Goal: Check status: Check status

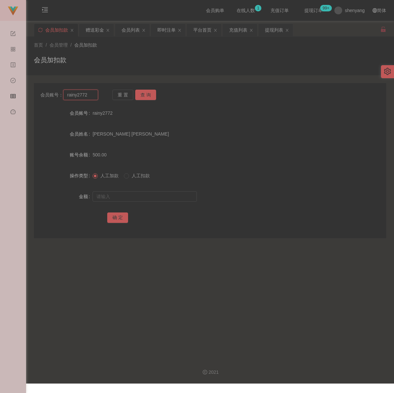
click at [92, 97] on input "rainy2772" at bounding box center [80, 95] width 35 height 10
paste input "heanhuatkoay"
type input "heanhuatkoay"
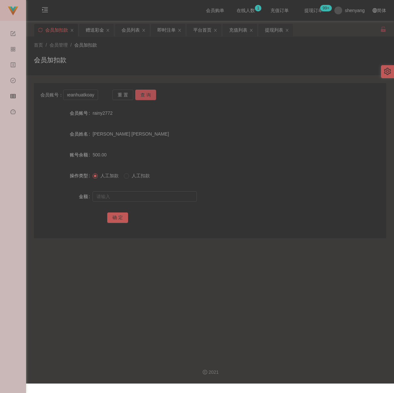
click at [147, 96] on button "查 询" at bounding box center [145, 95] width 21 height 10
drag, startPoint x: 132, startPoint y: 202, endPoint x: 143, endPoint y: 204, distance: 10.9
click at [132, 202] on input "text" at bounding box center [145, 196] width 104 height 10
drag, startPoint x: 172, startPoint y: 199, endPoint x: 168, endPoint y: 201, distance: 5.0
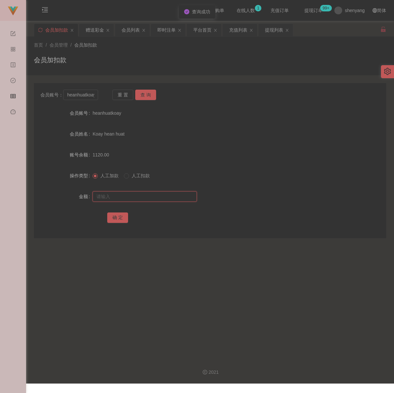
click at [172, 199] on input "text" at bounding box center [145, 196] width 104 height 10
paste input "4000"
type input "4000"
click at [108, 219] on button "确 定" at bounding box center [117, 217] width 21 height 10
